Goal: Check status: Check status

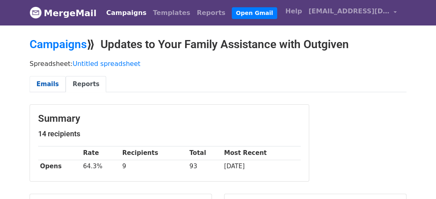
click at [46, 86] on link "Emails" at bounding box center [48, 84] width 36 height 17
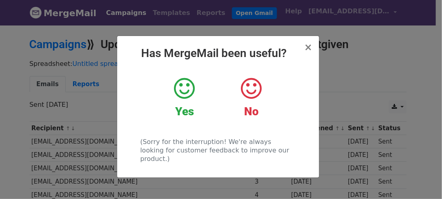
click at [187, 88] on icon at bounding box center [184, 89] width 21 height 24
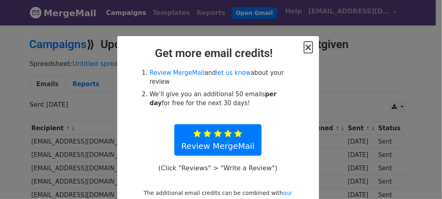
click at [304, 49] on span "×" at bounding box center [308, 47] width 8 height 11
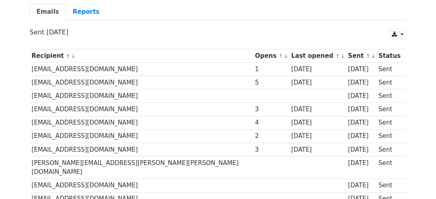
scroll to position [70, 0]
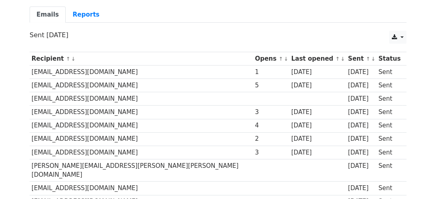
click at [279, 31] on p "Sent [DATE]" at bounding box center [218, 35] width 377 height 9
click at [95, 97] on td "[EMAIL_ADDRESS][DOMAIN_NAME]" at bounding box center [141, 98] width 223 height 13
click at [107, 137] on td "[EMAIL_ADDRESS][DOMAIN_NAME]" at bounding box center [141, 139] width 223 height 13
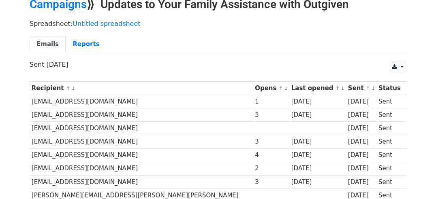
scroll to position [81, 0]
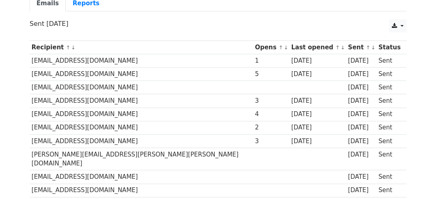
click at [142, 136] on td "[EMAIL_ADDRESS][DOMAIN_NAME]" at bounding box center [141, 141] width 223 height 13
click at [107, 171] on td "[EMAIL_ADDRESS][DOMAIN_NAME]" at bounding box center [141, 177] width 223 height 13
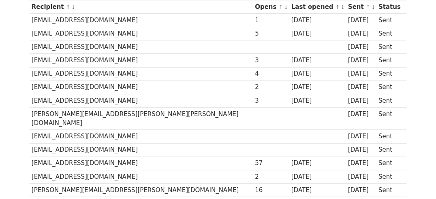
scroll to position [162, 0]
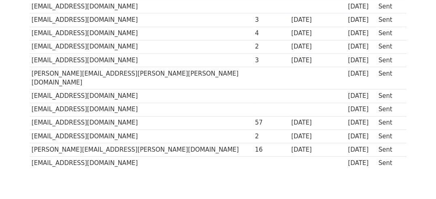
click at [80, 130] on td "[EMAIL_ADDRESS][DOMAIN_NAME]" at bounding box center [141, 136] width 223 height 13
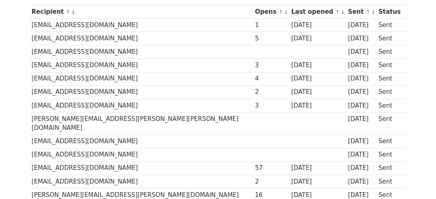
scroll to position [110, 0]
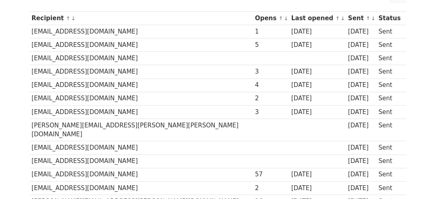
click at [9, 17] on body "MergeMail Campaigns Templates Reports Open Gmail Daily emails left: 50 Help 4in…" at bounding box center [218, 75] width 436 height 371
